Goal: Download file/media

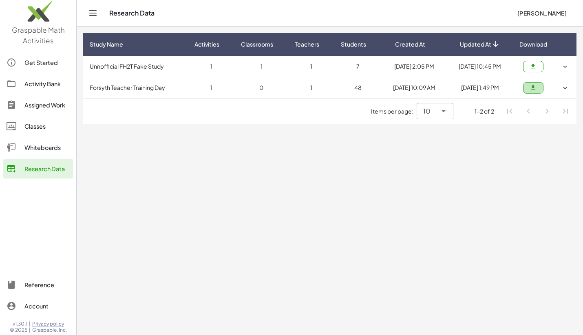
click at [528, 88] on button "button" at bounding box center [533, 87] width 20 height 11
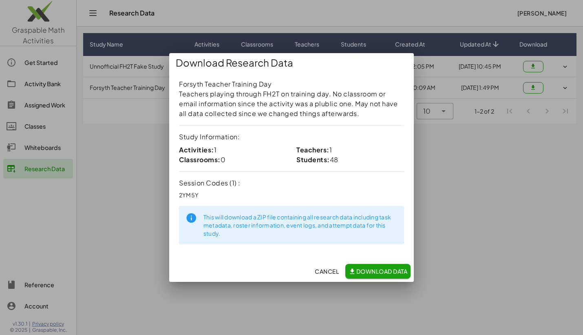
click at [359, 268] on span "Download Data" at bounding box center [378, 270] width 59 height 7
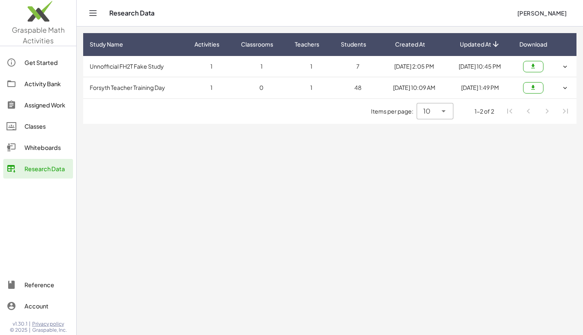
click at [324, 91] on td "1" at bounding box center [311, 87] width 46 height 21
click at [533, 86] on icon "button" at bounding box center [533, 87] width 6 height 6
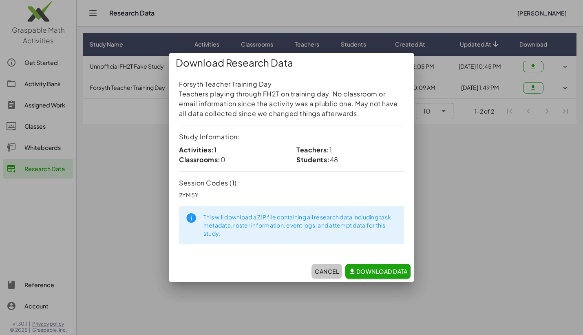
click at [322, 276] on button "Cancel" at bounding box center [327, 271] width 31 height 15
